Goal: Task Accomplishment & Management: Use online tool/utility

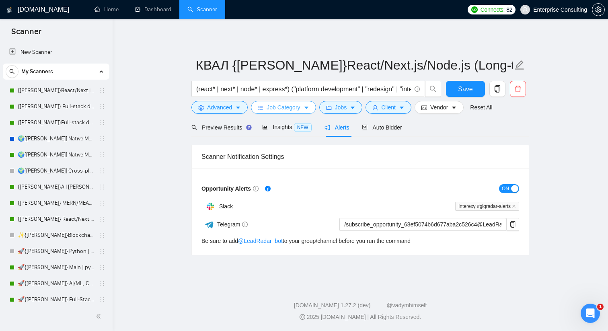
click at [313, 108] on button "Job Category" at bounding box center [283, 107] width 65 height 13
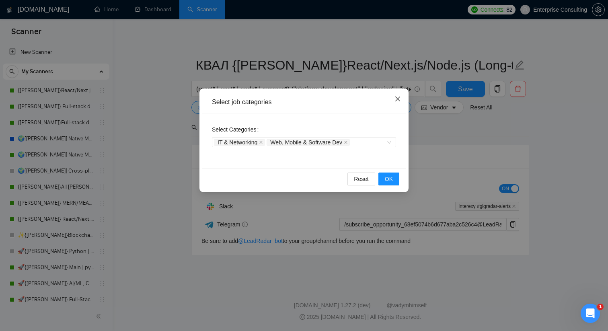
click at [398, 97] on icon "close" at bounding box center [398, 99] width 6 height 6
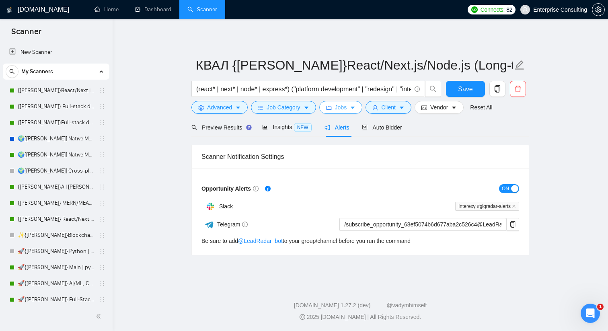
click at [360, 106] on button "Jobs" at bounding box center [341, 107] width 43 height 13
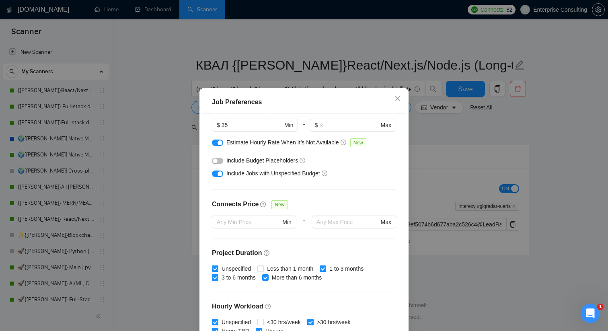
scroll to position [114, 0]
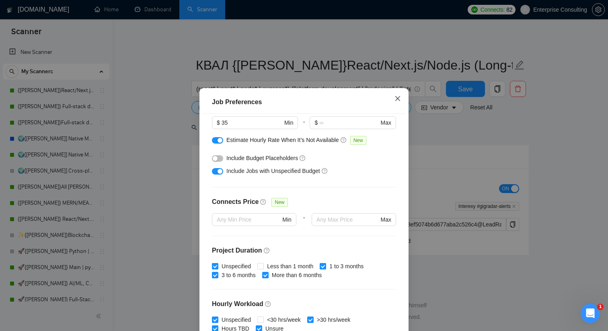
click at [396, 103] on span "Close" at bounding box center [398, 99] width 22 height 22
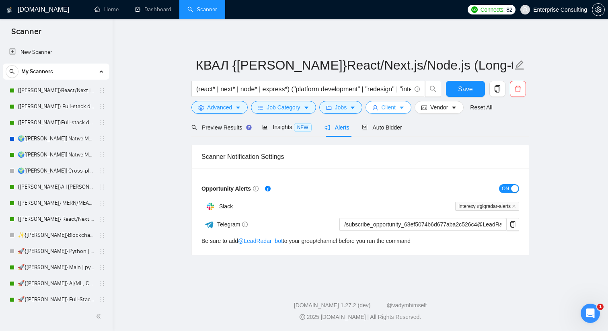
click at [392, 108] on span "Client" at bounding box center [389, 107] width 14 height 9
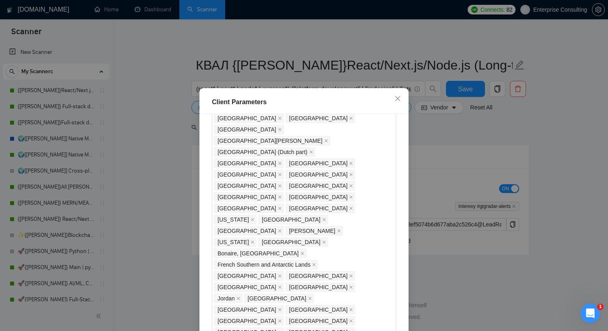
scroll to position [681, 0]
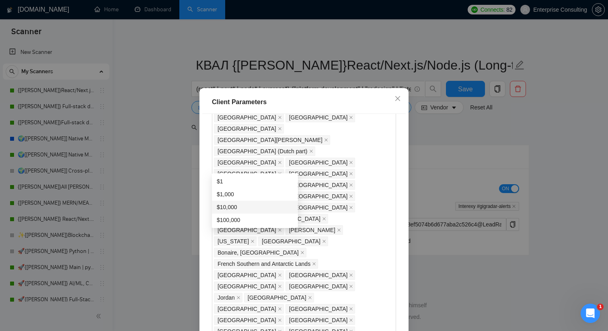
click at [241, 208] on div "$10,000" at bounding box center [255, 207] width 76 height 9
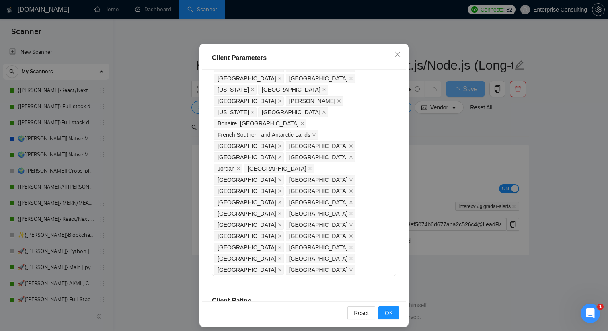
scroll to position [50, 0]
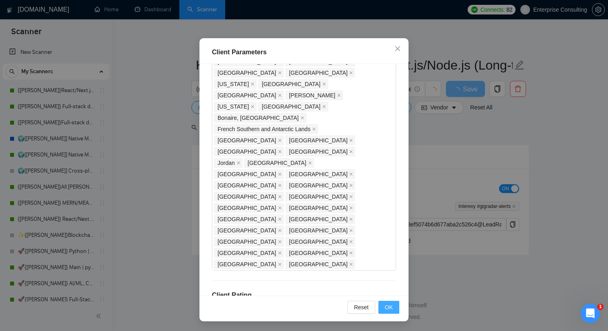
click at [386, 304] on span "OK" at bounding box center [389, 307] width 8 height 9
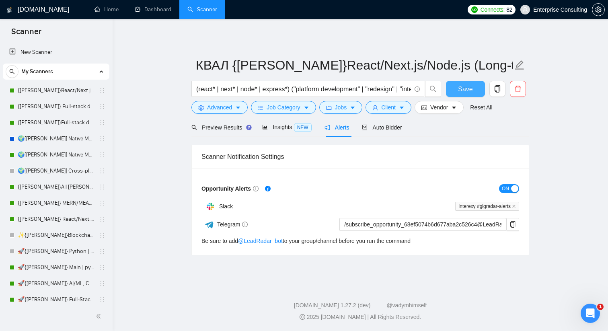
click at [473, 85] on button "Save" at bounding box center [465, 89] width 39 height 16
click at [213, 128] on span "Preview Results" at bounding box center [221, 127] width 58 height 6
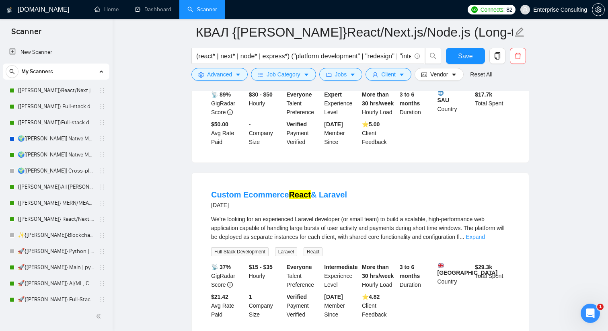
scroll to position [368, 0]
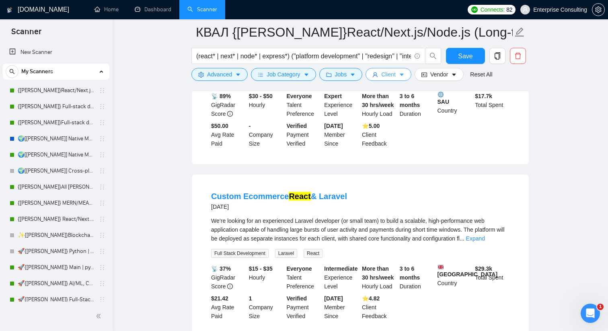
click at [391, 74] on span "Client" at bounding box center [389, 74] width 14 height 9
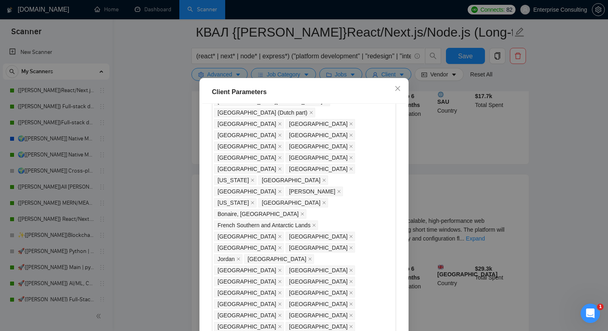
scroll to position [679, 0]
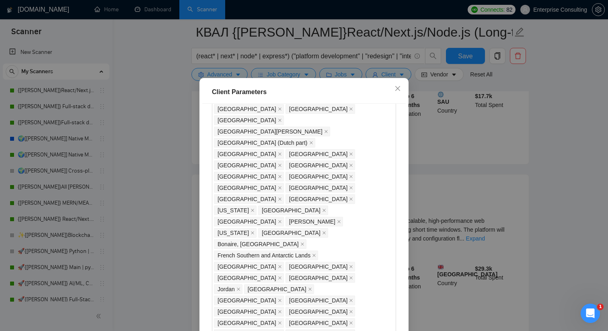
type input "5000"
click at [322, 144] on div "Client Location Include Client Countries Select Exclude Client Countries [GEOGR…" at bounding box center [304, 220] width 204 height 232
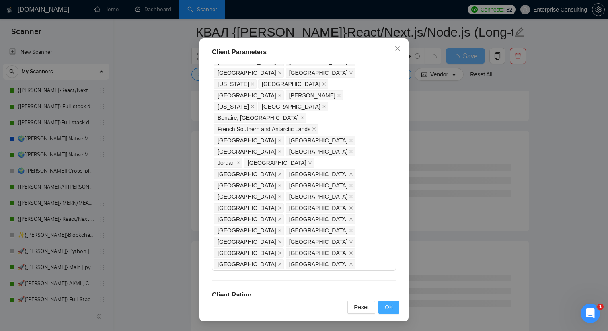
click at [381, 308] on button "OK" at bounding box center [389, 307] width 21 height 13
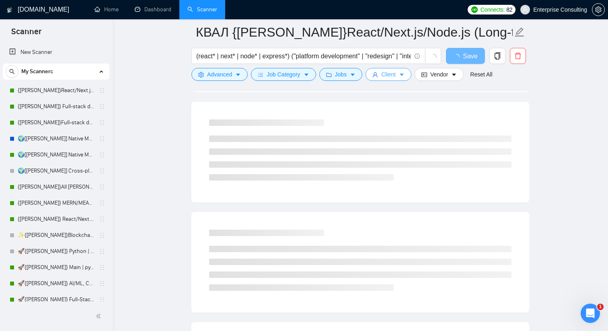
scroll to position [0, 0]
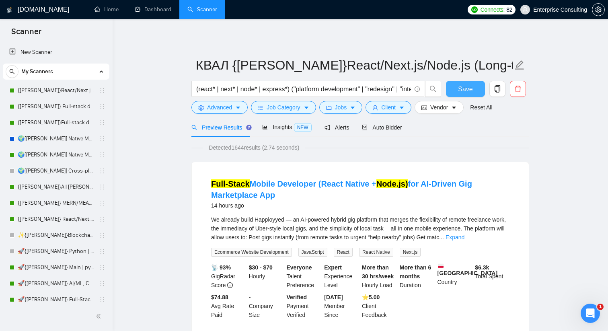
click at [451, 91] on button "Save" at bounding box center [465, 89] width 39 height 16
click at [382, 120] on div "Auto Bidder" at bounding box center [382, 127] width 40 height 19
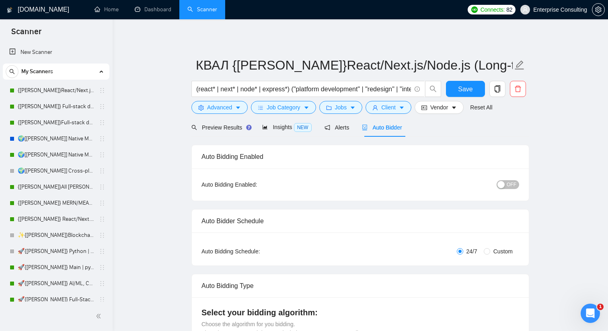
radio input "false"
radio input "true"
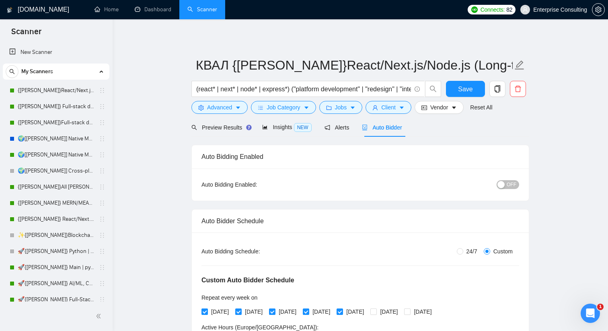
click at [383, 126] on span "Auto Bidder" at bounding box center [382, 127] width 40 height 6
click at [55, 94] on link "{[PERSON_NAME]}React/Next.js/Node.js (Long-term, All Niches)" at bounding box center [56, 90] width 76 height 16
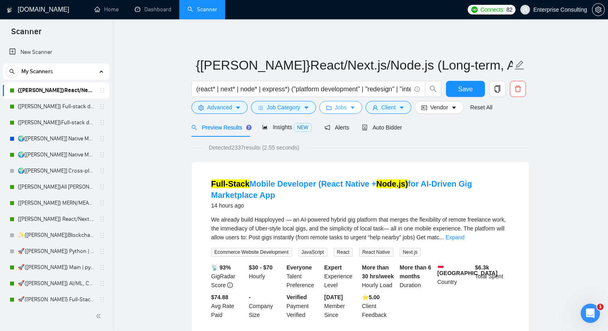
click at [362, 109] on button "Jobs" at bounding box center [341, 107] width 43 height 13
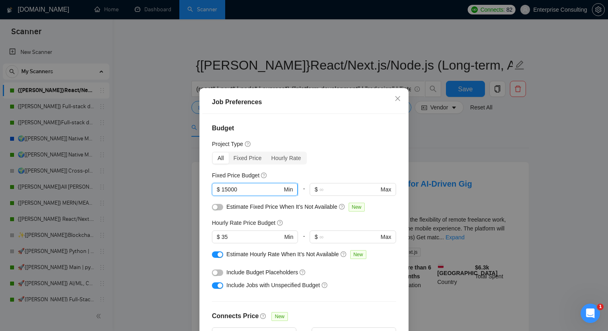
click at [226, 189] on input "15000" at bounding box center [252, 189] width 61 height 9
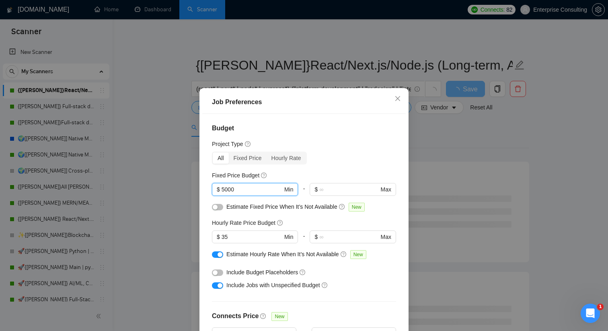
type input "5000"
click at [350, 158] on div "All Fixed Price Hourly Rate" at bounding box center [304, 158] width 184 height 13
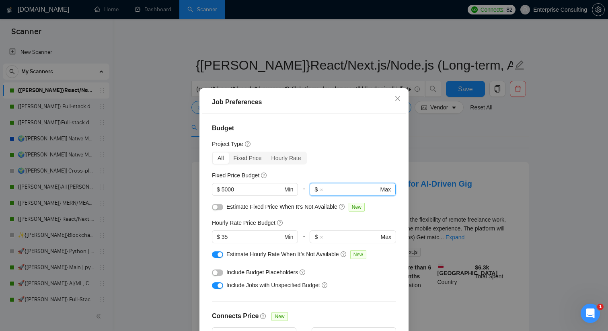
click at [333, 188] on input "text" at bounding box center [349, 189] width 59 height 9
type input "14999"
click at [354, 153] on div "All Fixed Price Hourly Rate" at bounding box center [304, 158] width 184 height 13
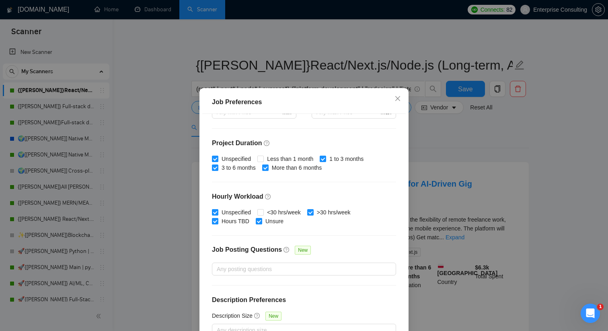
scroll to position [50, 0]
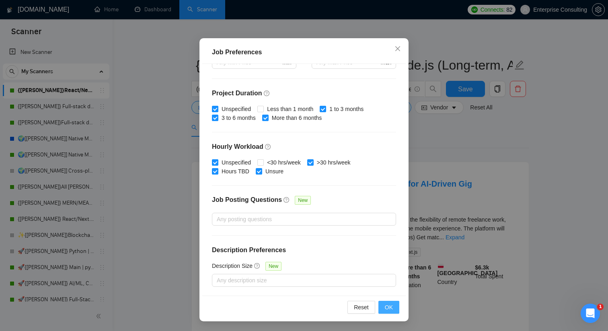
click at [390, 309] on span "OK" at bounding box center [389, 307] width 8 height 9
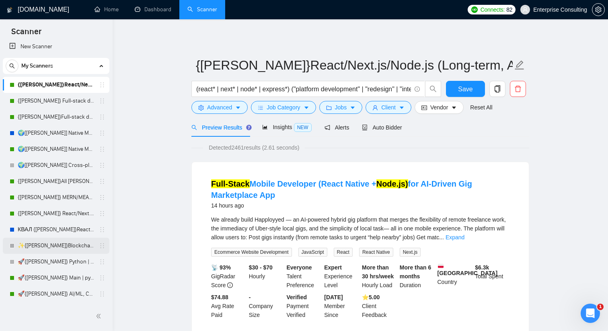
scroll to position [0, 0]
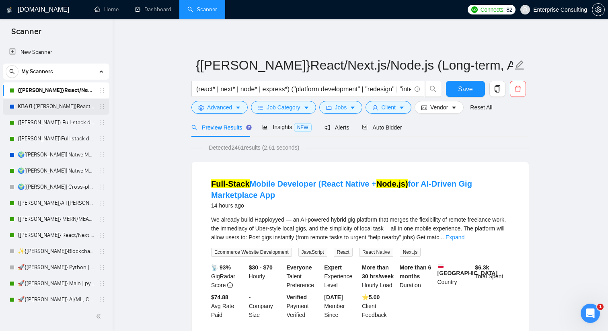
click at [55, 108] on link "КВАЛ {[PERSON_NAME]}React/Next.js/Node.js (Long-term, All Niches)" at bounding box center [56, 107] width 76 height 16
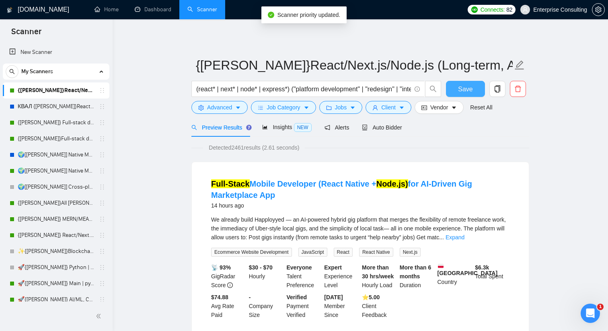
click at [472, 94] on span "Save" at bounding box center [465, 89] width 14 height 10
click at [40, 105] on link "КВАЛ {[PERSON_NAME]}React/Next.js/Node.js (Long-term, All Niches)" at bounding box center [56, 107] width 76 height 16
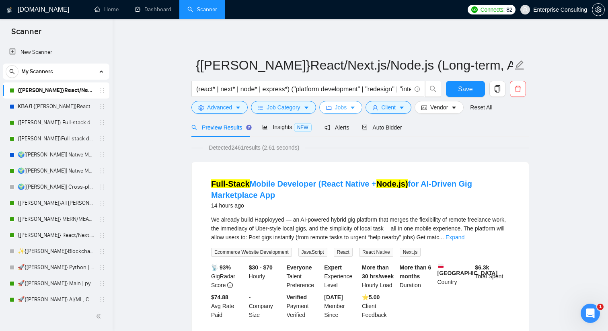
click at [355, 105] on icon "caret-down" at bounding box center [353, 108] width 6 height 6
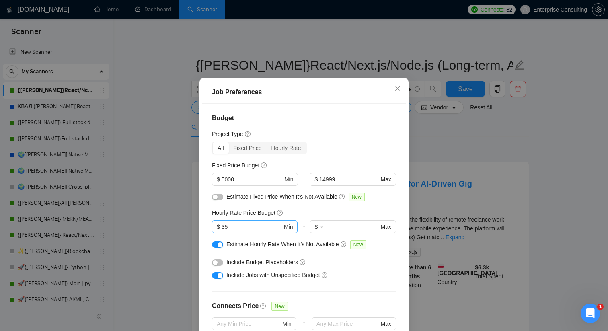
click at [225, 231] on input "35" at bounding box center [252, 227] width 61 height 9
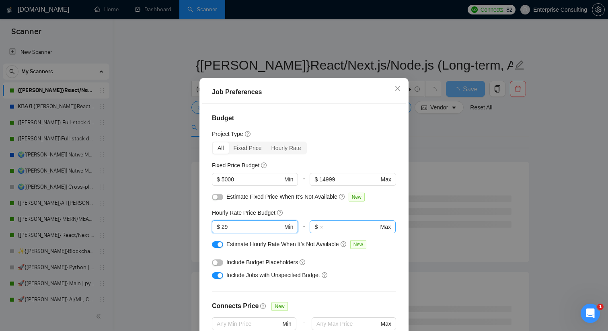
type input "29"
click at [347, 231] on input "text" at bounding box center [349, 227] width 59 height 9
type input "35"
click at [328, 218] on div "Budget Project Type All Fixed Price Hourly Rate Fixed Price Budget $ 5000 Min -…" at bounding box center [304, 220] width 204 height 232
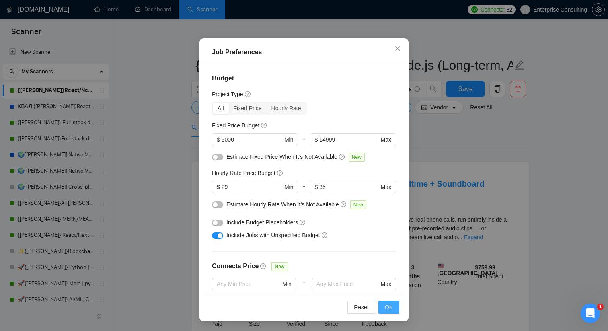
click at [393, 307] on span "OK" at bounding box center [389, 307] width 8 height 9
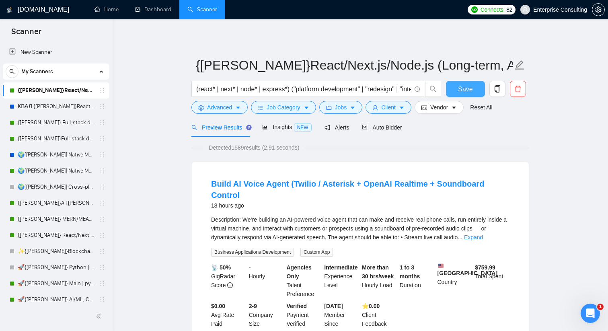
click at [462, 90] on span "Save" at bounding box center [465, 89] width 14 height 10
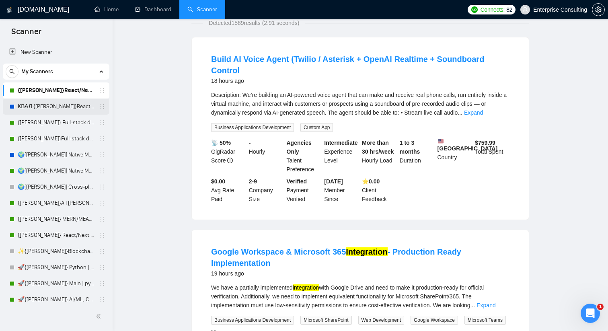
scroll to position [12, 0]
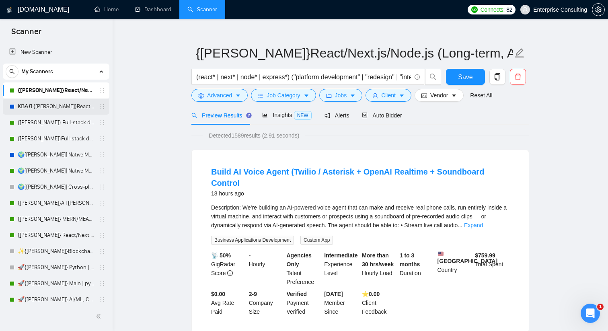
click at [67, 105] on link "КВАЛ {[PERSON_NAME]}React/Next.js/Node.js (Long-term, All Niches)" at bounding box center [56, 107] width 76 height 16
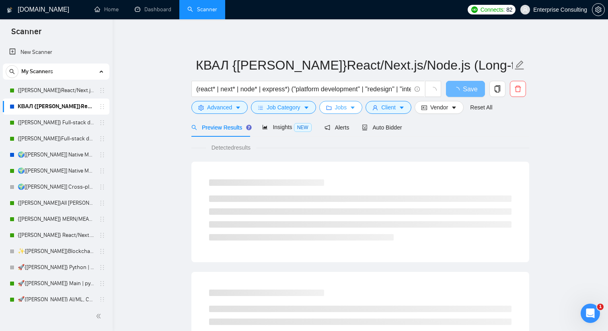
click at [356, 106] on icon "caret-down" at bounding box center [353, 108] width 6 height 6
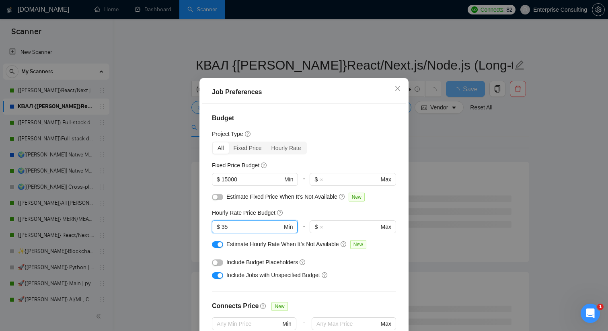
click at [226, 231] on input "35" at bounding box center [252, 227] width 61 height 9
click at [231, 231] on input "35" at bounding box center [252, 227] width 61 height 9
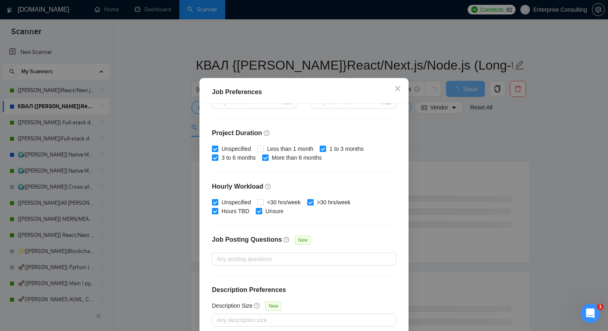
scroll to position [50, 0]
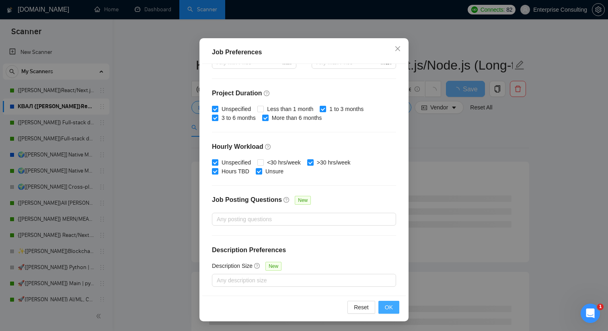
type input "36"
click at [392, 305] on span "OK" at bounding box center [389, 307] width 8 height 9
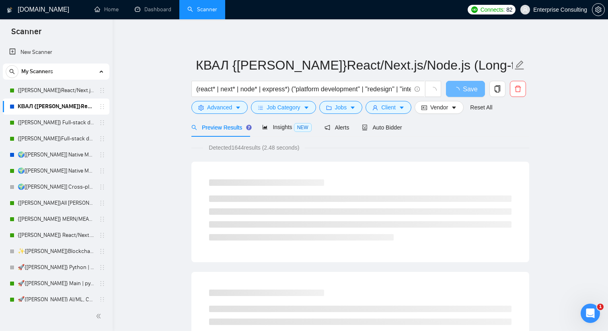
scroll to position [10, 0]
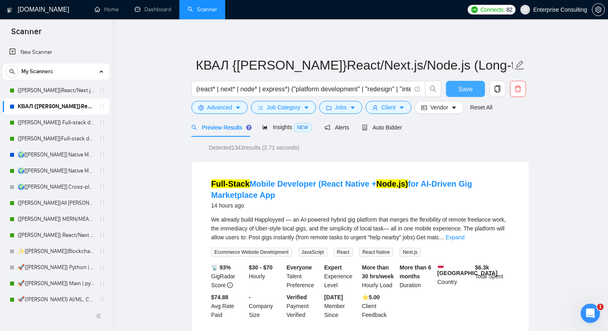
click at [456, 93] on button "Save" at bounding box center [465, 89] width 39 height 16
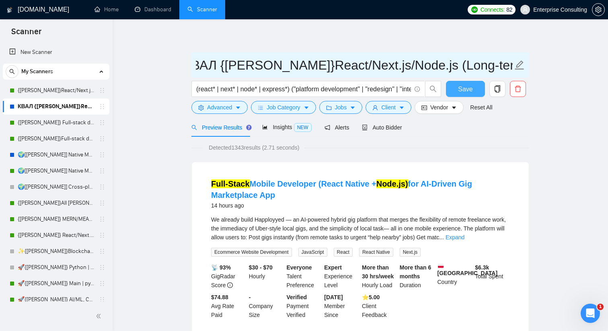
scroll to position [0, 0]
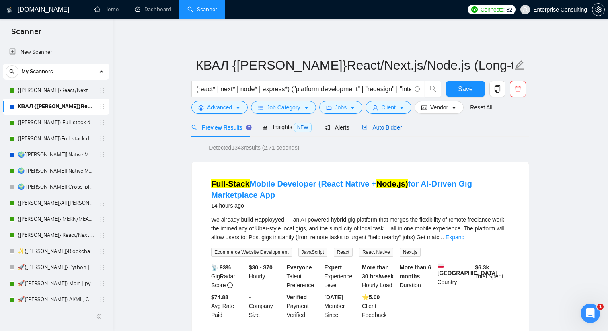
click at [383, 129] on span "Auto Bidder" at bounding box center [382, 127] width 40 height 6
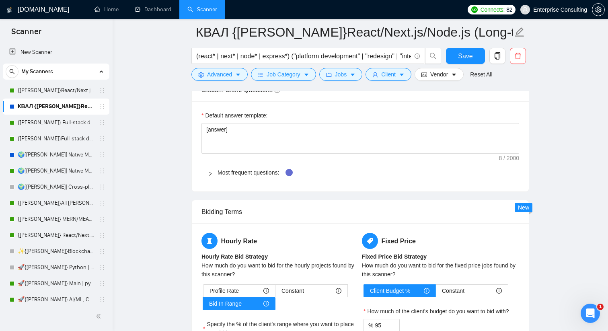
scroll to position [1271, 0]
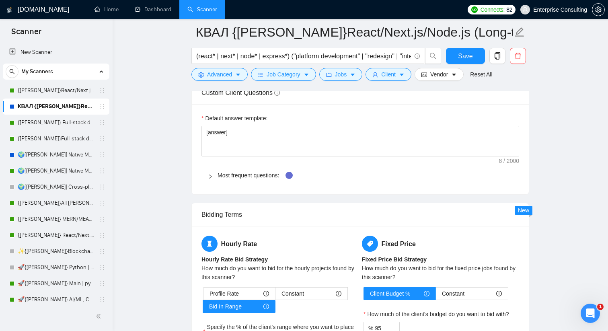
click at [214, 177] on div at bounding box center [213, 175] width 10 height 9
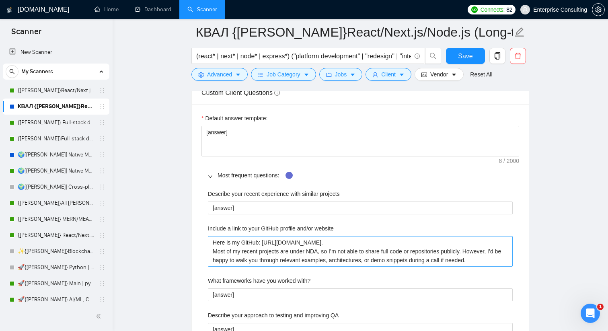
scroll to position [1321, 0]
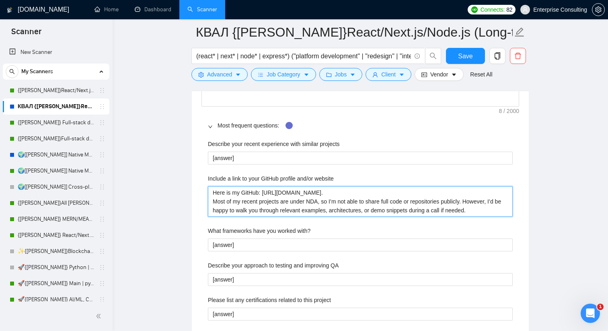
drag, startPoint x: 264, startPoint y: 192, endPoint x: 334, endPoint y: 192, distance: 69.2
click at [334, 192] on website "Here is my GitHub: [URL][DOMAIN_NAME]. Most of my recent projects are under NDA…" at bounding box center [360, 201] width 305 height 31
click at [278, 204] on website "Here is my GitHub: [URL][DOMAIN_NAME]. Most of my recent projects are under NDA…" at bounding box center [360, 201] width 305 height 31
